Goal: Navigation & Orientation: Find specific page/section

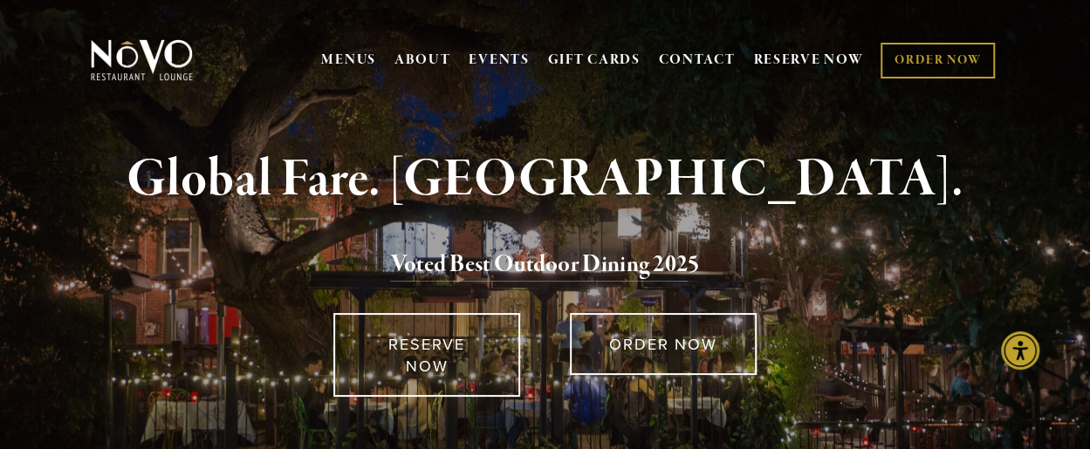
click at [175, 62] on img at bounding box center [141, 60] width 109 height 44
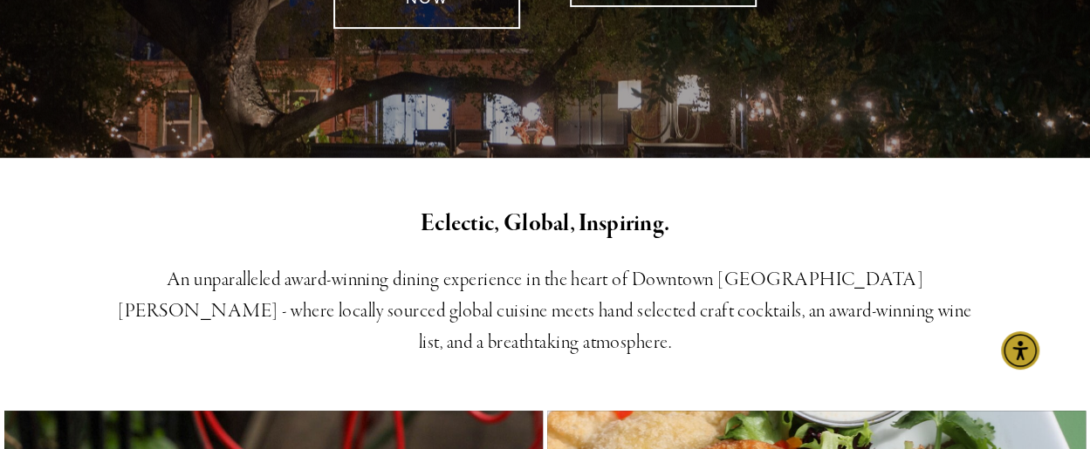
scroll to position [436, 0]
